Goal: Task Accomplishment & Management: Use online tool/utility

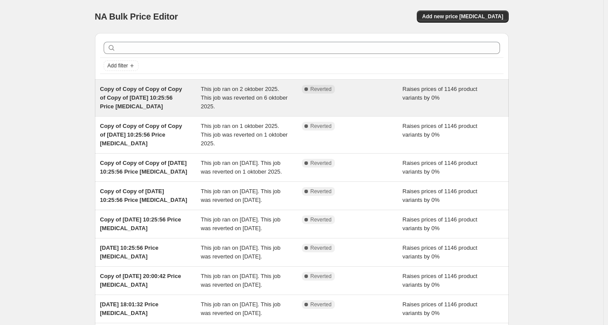
click at [133, 97] on span "Copy of Copy of Copy of Copy of Copy of [DATE] 10:25:56 Price [MEDICAL_DATA]" at bounding box center [141, 98] width 82 height 24
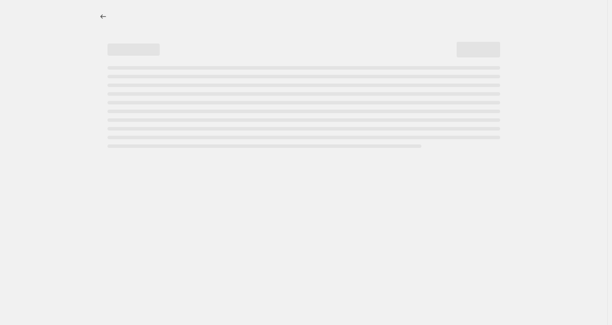
select select "percentage"
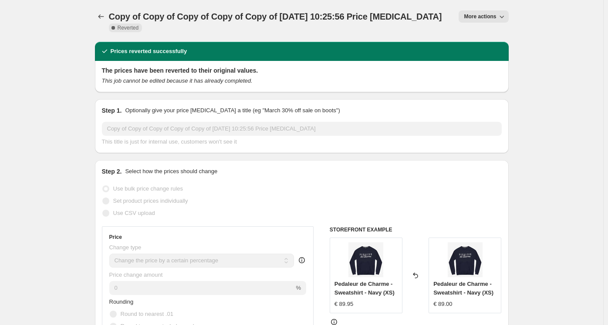
click at [503, 16] on icon "button" at bounding box center [501, 16] width 9 height 9
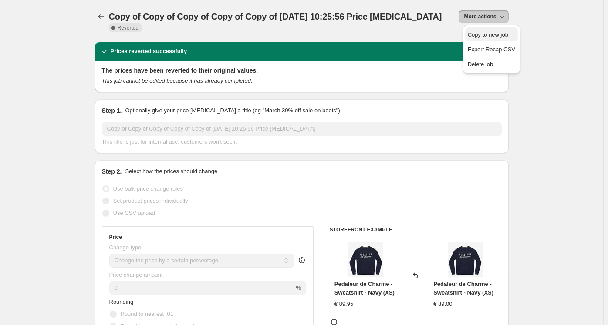
click at [481, 31] on span "Copy to new job" at bounding box center [487, 34] width 40 height 7
select select "percentage"
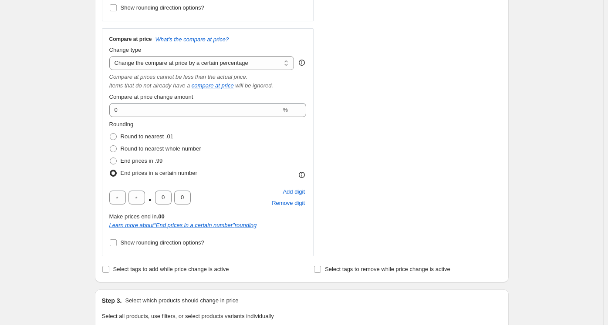
scroll to position [772, 0]
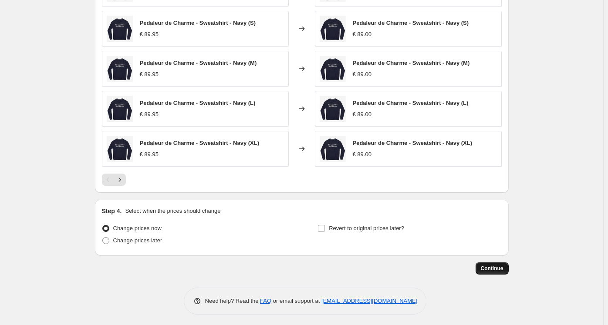
click at [490, 262] on button "Continue" at bounding box center [491, 268] width 33 height 12
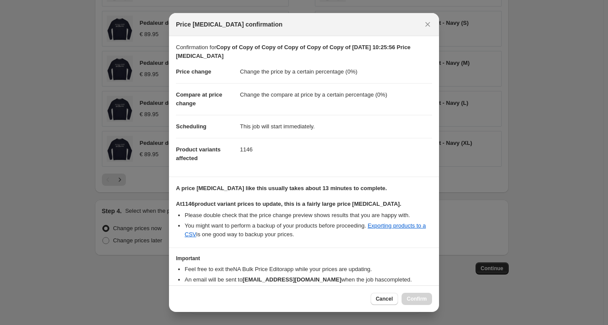
scroll to position [42, 0]
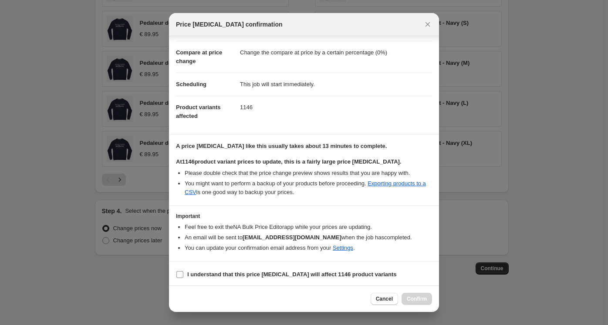
click at [320, 275] on b "I understand that this price [MEDICAL_DATA] will affect 1146 product variants" at bounding box center [291, 274] width 209 height 7
click at [183, 275] on input "I understand that this price [MEDICAL_DATA] will affect 1146 product variants" at bounding box center [179, 274] width 7 height 7
checkbox input "true"
click at [420, 299] on span "Confirm" at bounding box center [416, 299] width 20 height 7
